Goal: Check status

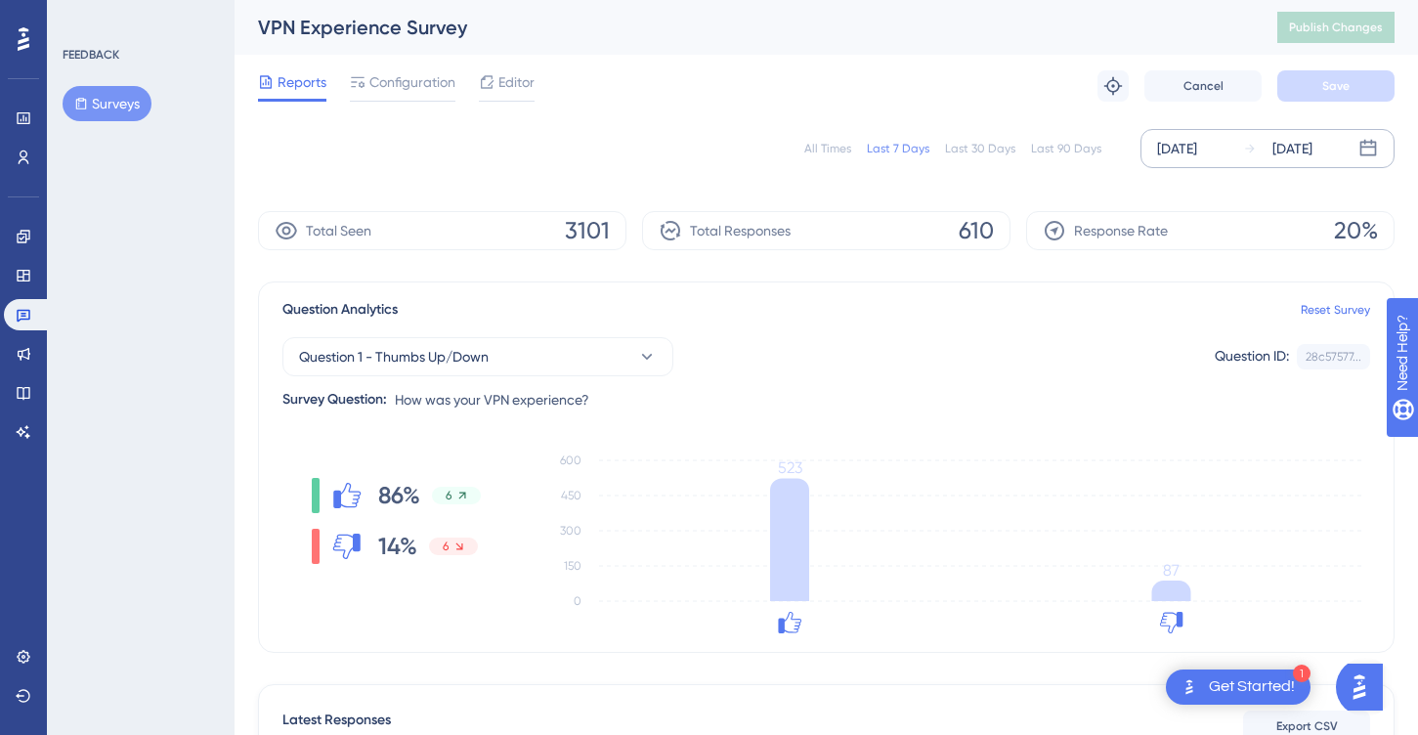
click at [1303, 162] on div "[DATE] [DATE]" at bounding box center [1268, 148] width 254 height 39
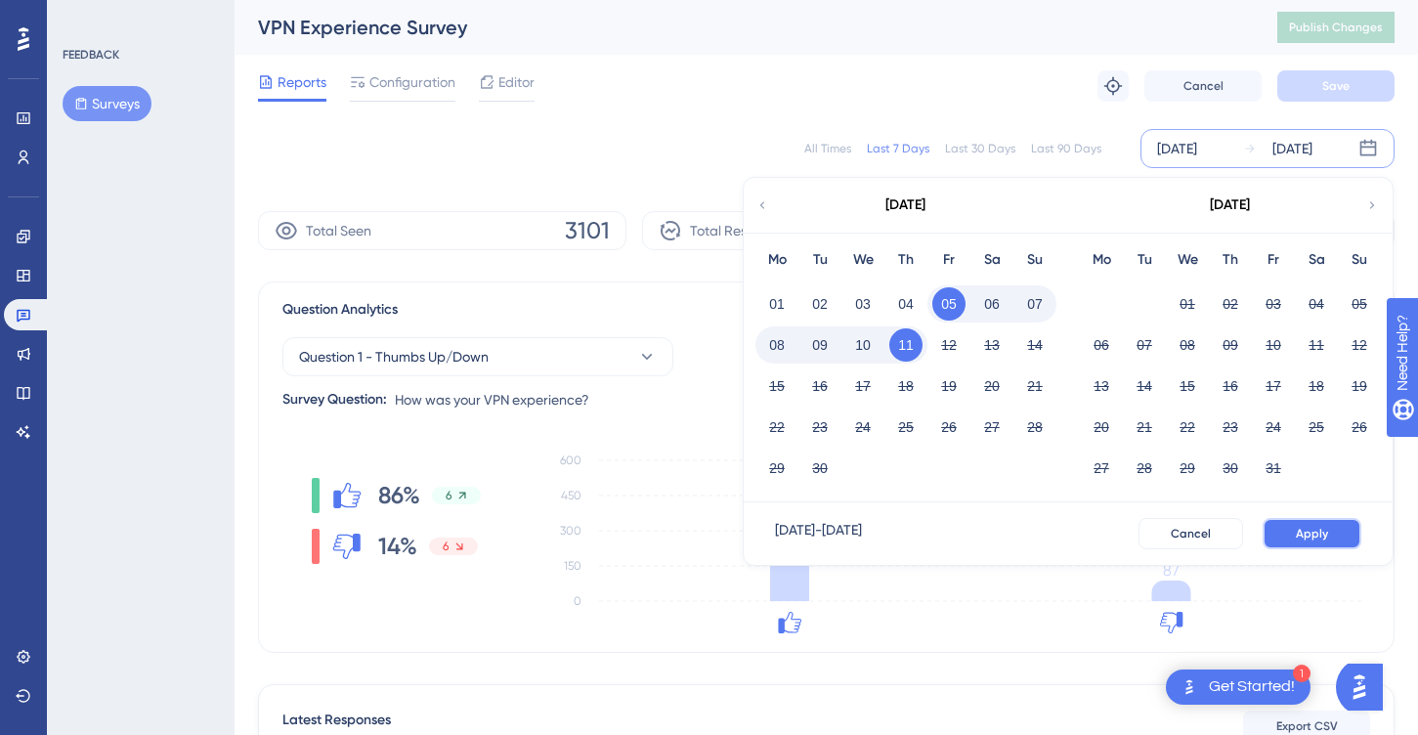
click at [1302, 527] on span "Apply" at bounding box center [1312, 534] width 32 height 16
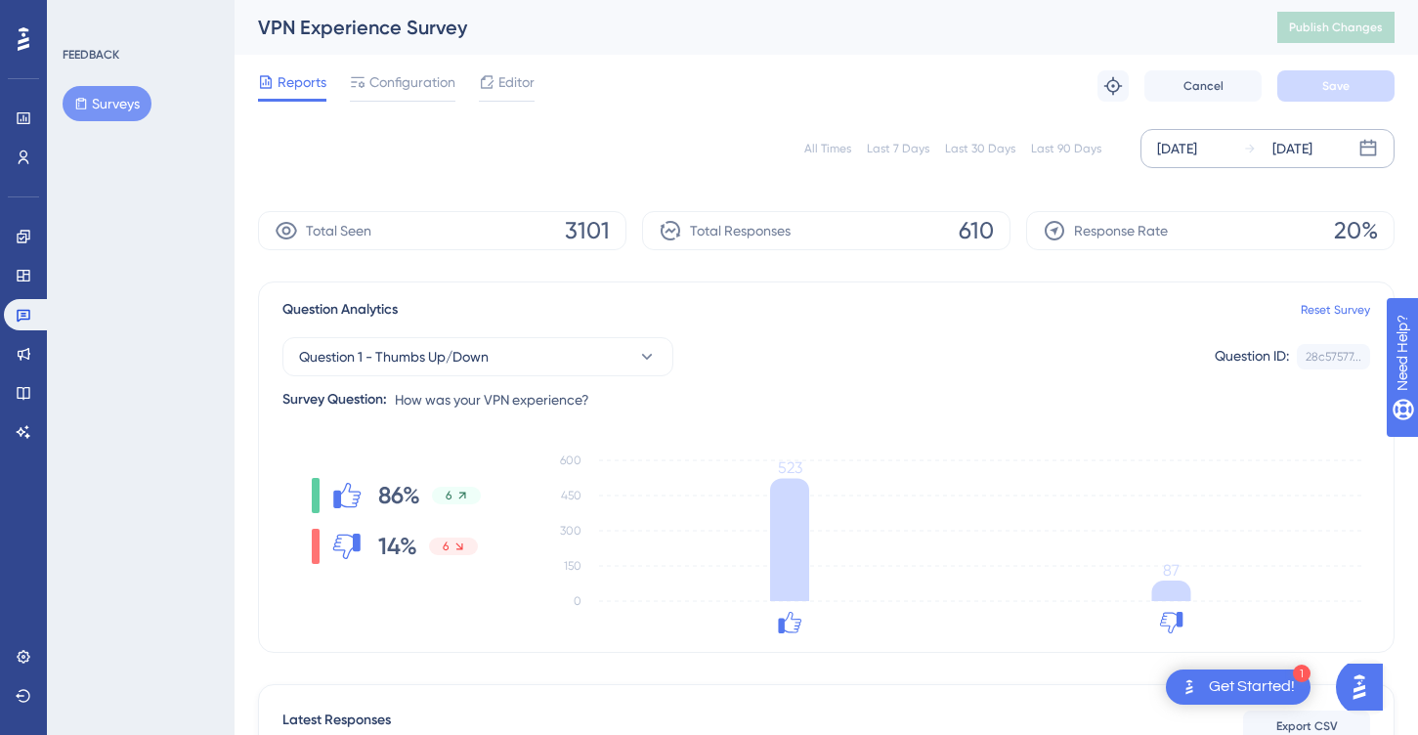
click at [1236, 150] on div "[DATE] [DATE]" at bounding box center [1268, 148] width 254 height 39
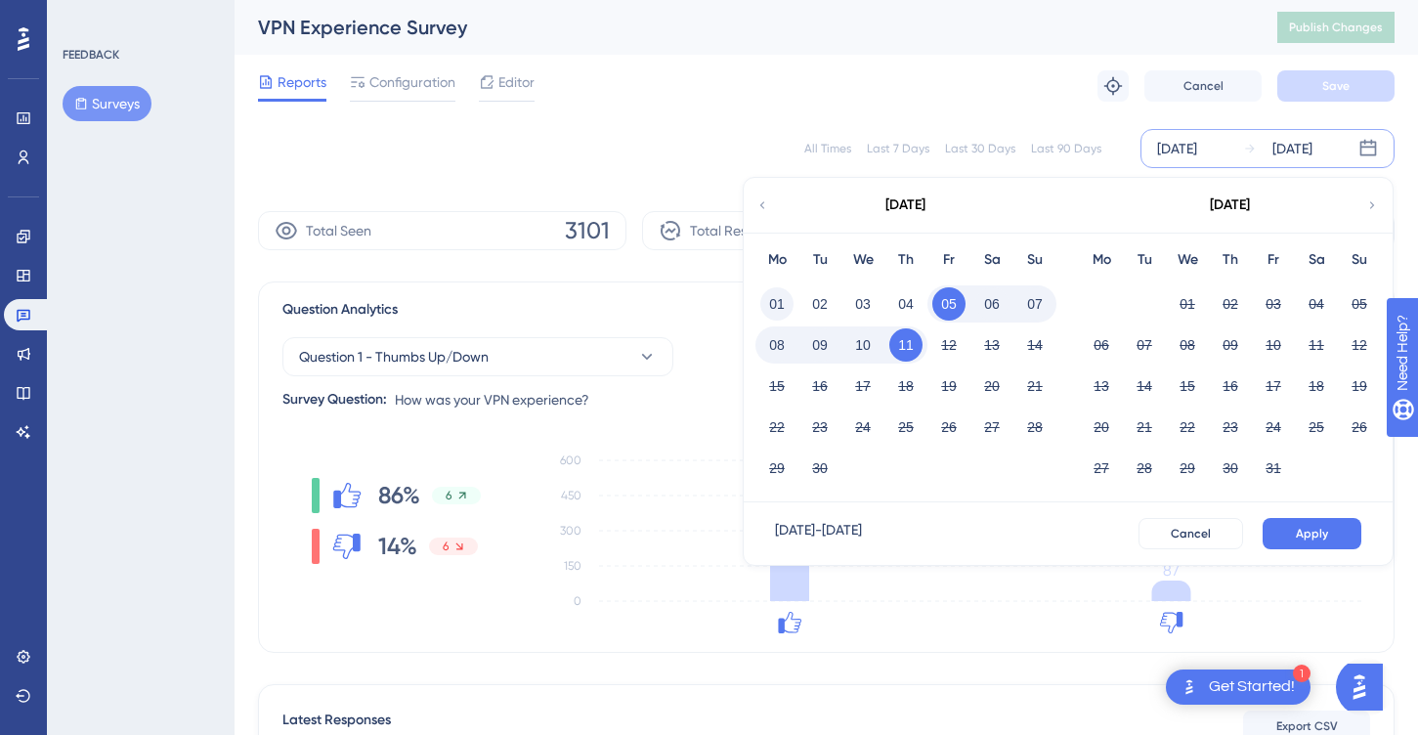
click at [777, 308] on button "01" at bounding box center [777, 303] width 33 height 33
click at [1317, 527] on span "Apply" at bounding box center [1312, 534] width 32 height 16
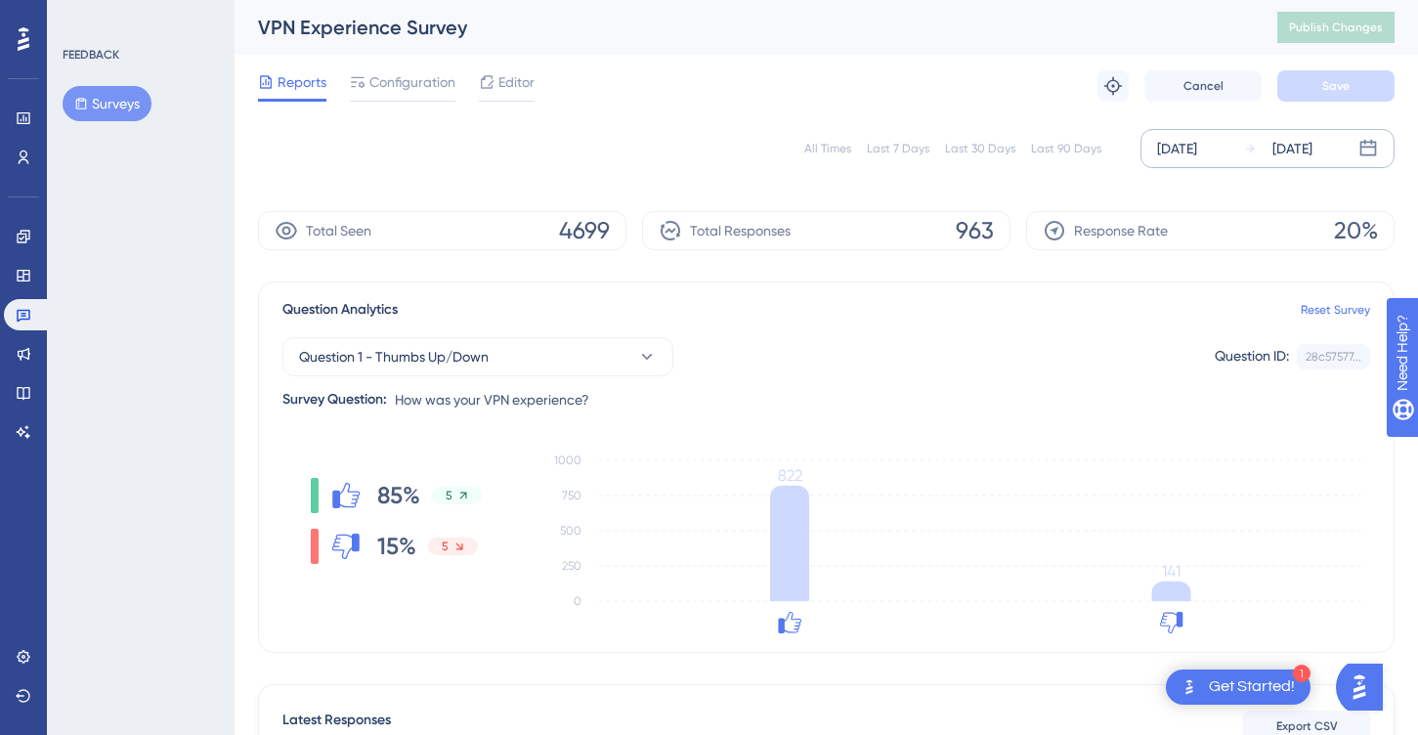
click at [1281, 141] on div "[DATE]" at bounding box center [1293, 148] width 40 height 23
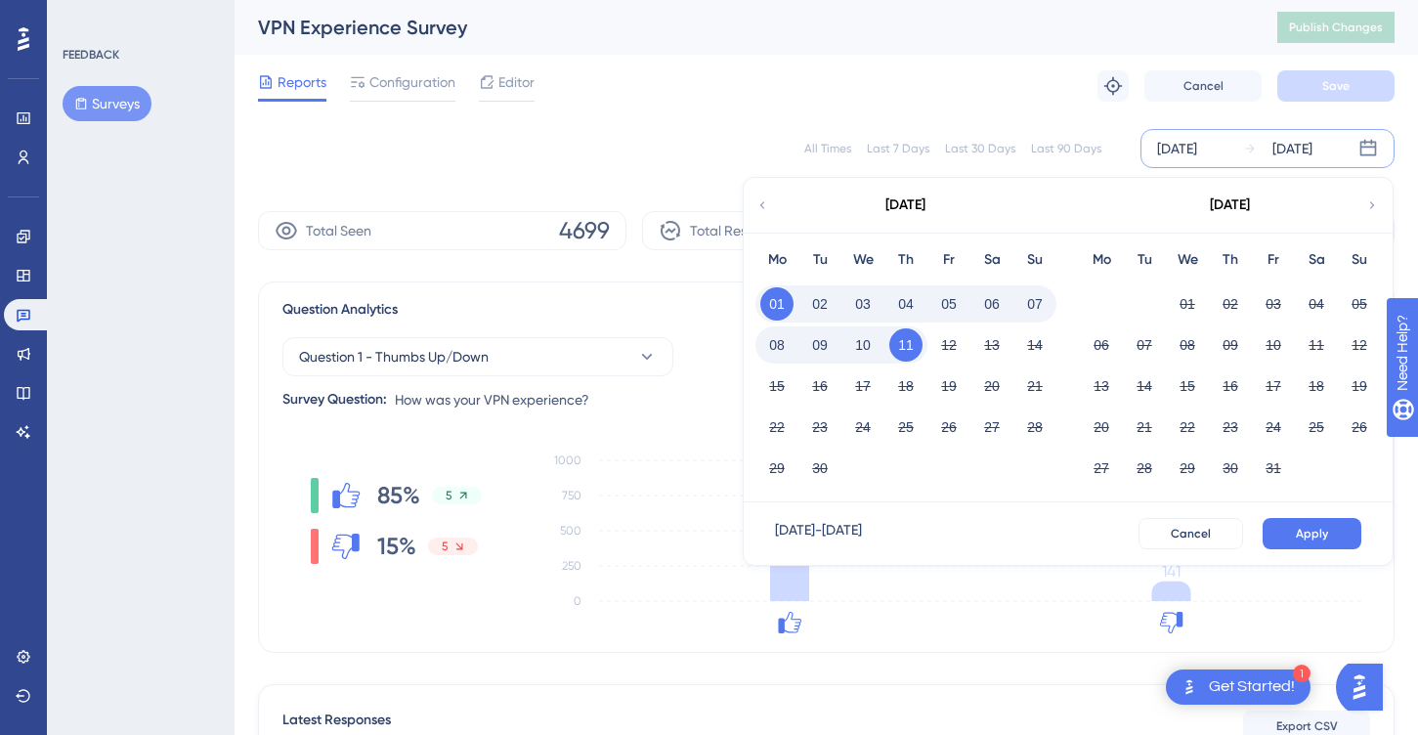
click at [945, 300] on button "05" at bounding box center [949, 303] width 33 height 33
click at [1297, 530] on span "Apply" at bounding box center [1312, 534] width 32 height 16
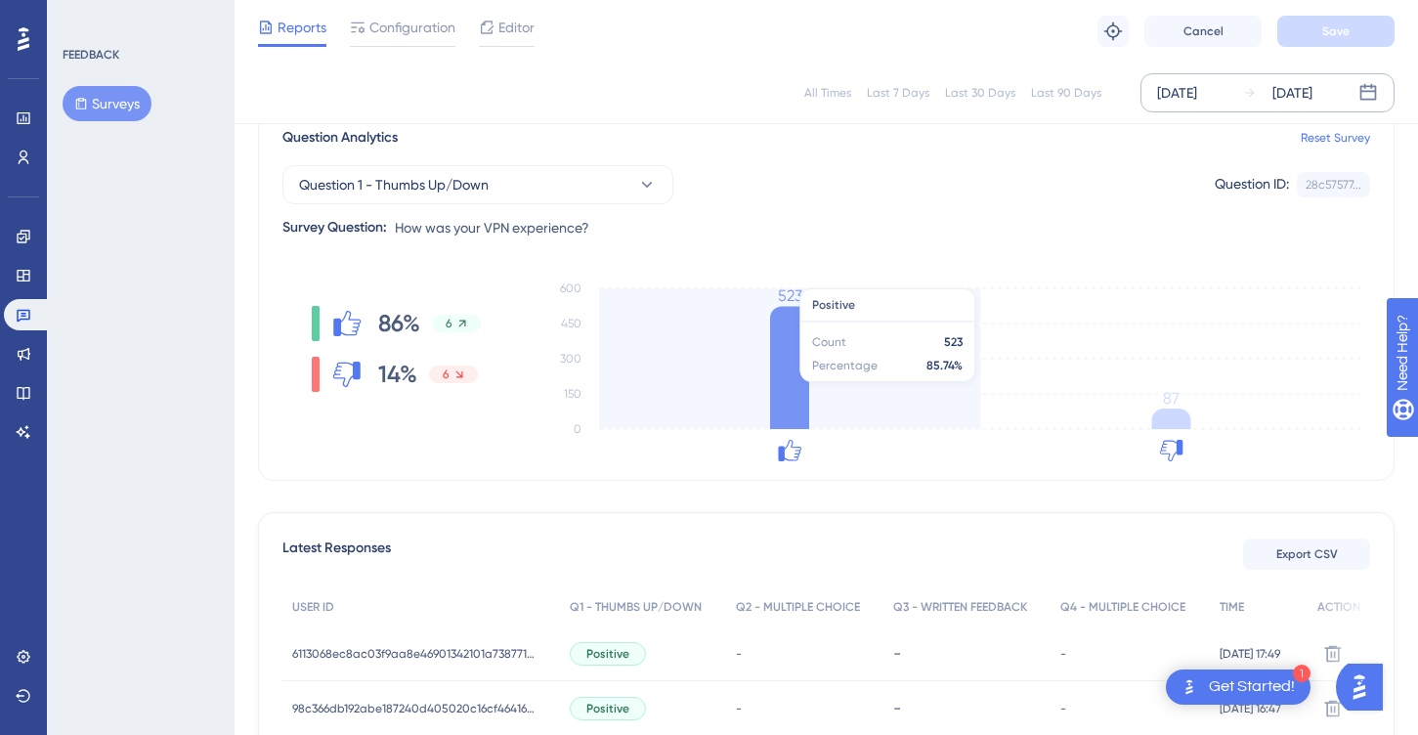
scroll to position [166, 0]
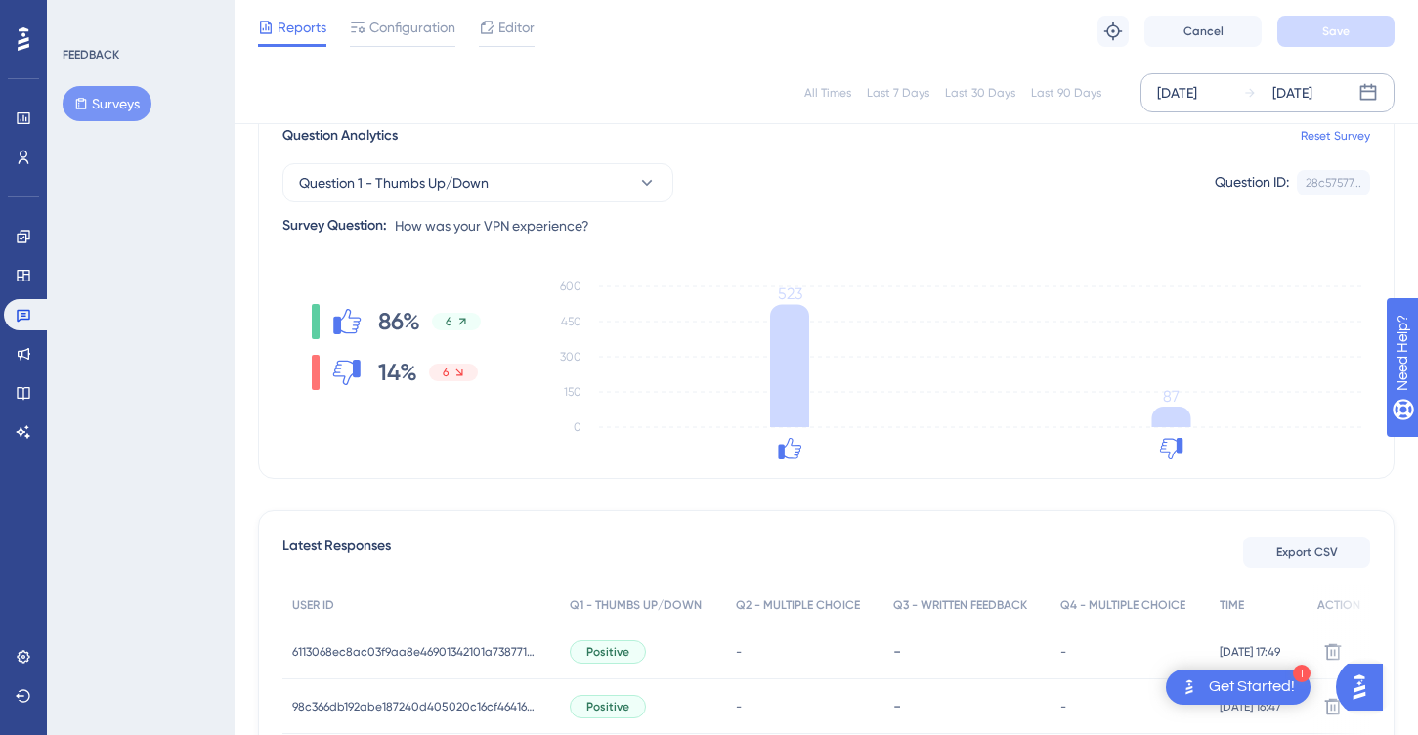
click at [1313, 100] on div "[DATE]" at bounding box center [1293, 92] width 40 height 23
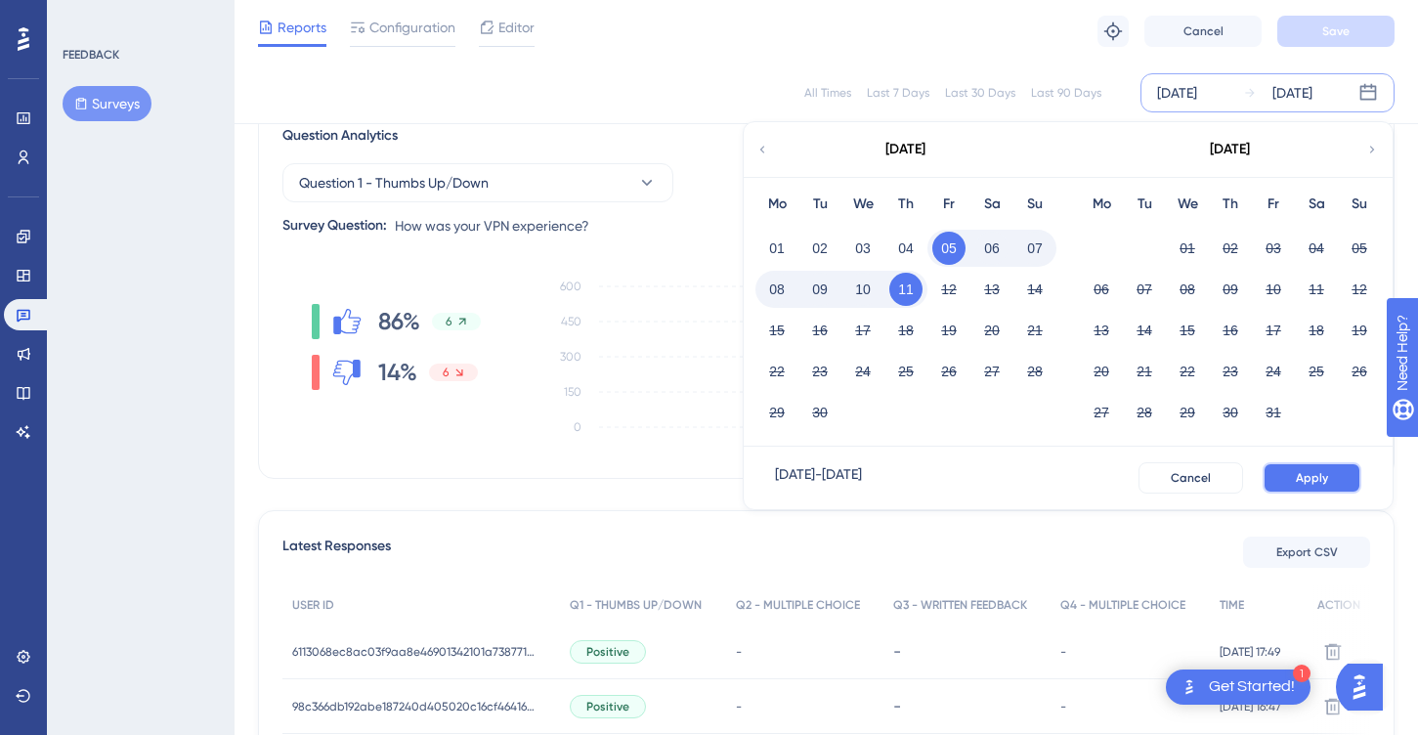
click at [1326, 475] on span "Apply" at bounding box center [1312, 478] width 32 height 16
